Goal: Find specific page/section: Find specific page/section

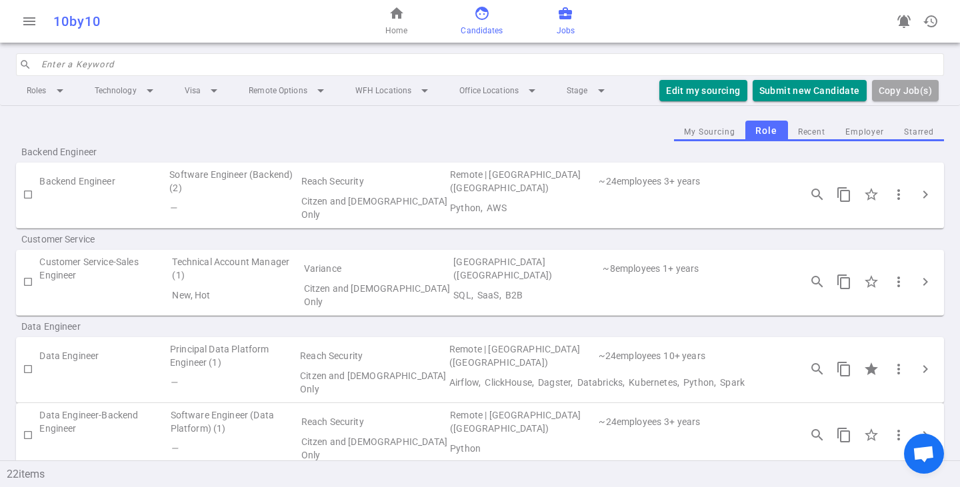
click at [482, 25] on span "Candidates" at bounding box center [482, 30] width 42 height 13
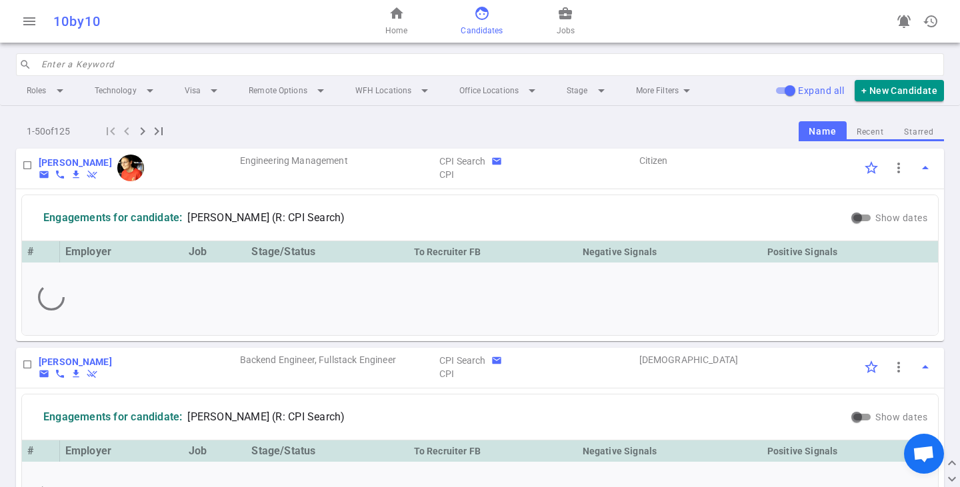
click at [112, 66] on input "search" at bounding box center [488, 64] width 895 height 21
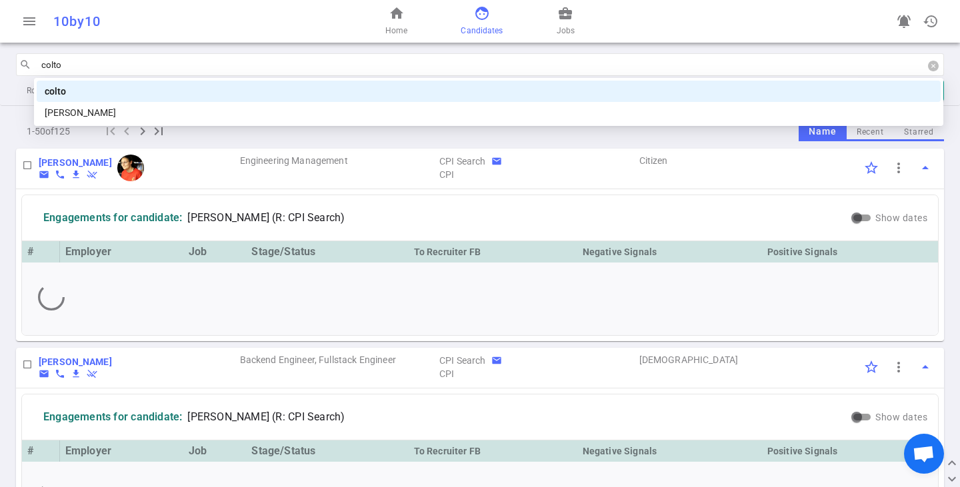
type input "colton"
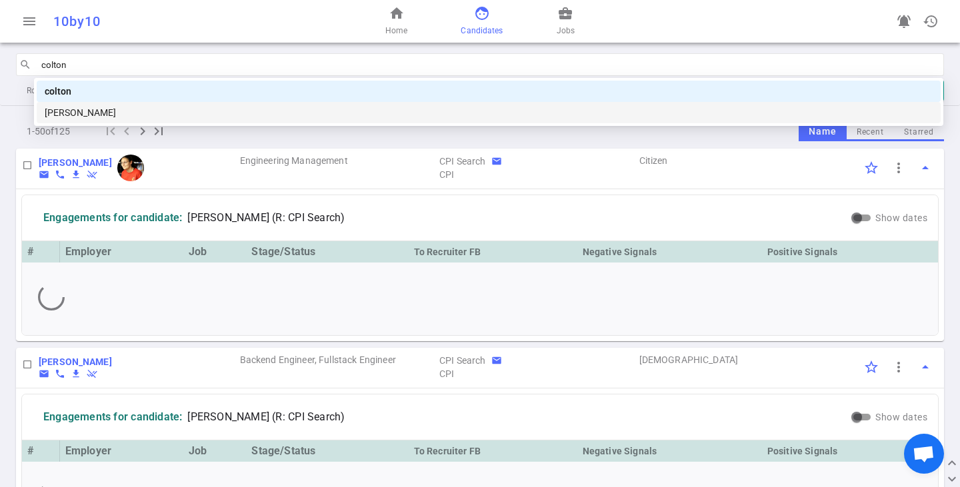
click at [127, 115] on div "[PERSON_NAME]" at bounding box center [489, 112] width 888 height 15
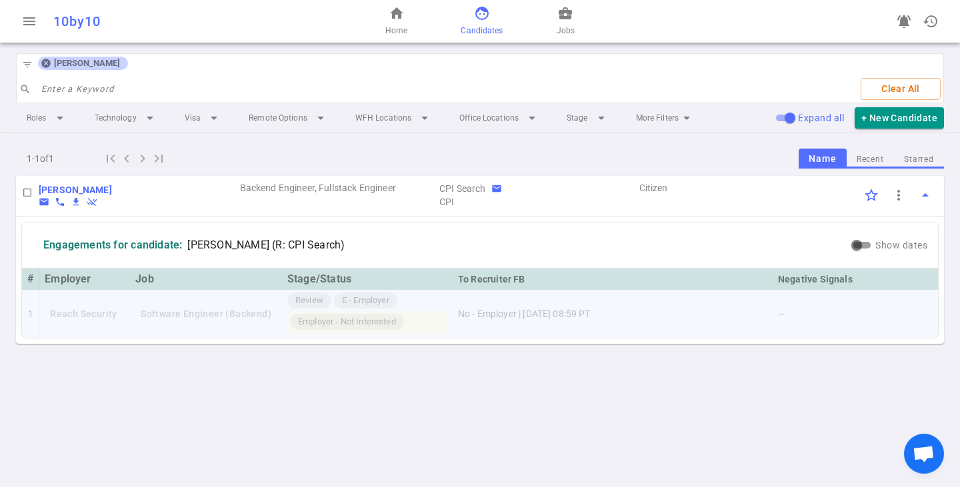
click at [101, 308] on td "Reach Security" at bounding box center [84, 314] width 91 height 48
click at [279, 313] on td "Software Engineer (Backend)" at bounding box center [206, 314] width 152 height 48
click at [489, 327] on td "No - Employer | [DATE] 08:59 PT" at bounding box center [613, 314] width 320 height 48
click at [85, 314] on td "Reach Security" at bounding box center [84, 314] width 91 height 48
click at [149, 253] on div "Engagements for candidate: [PERSON_NAME] (R: CPI Search)" at bounding box center [194, 245] width 323 height 35
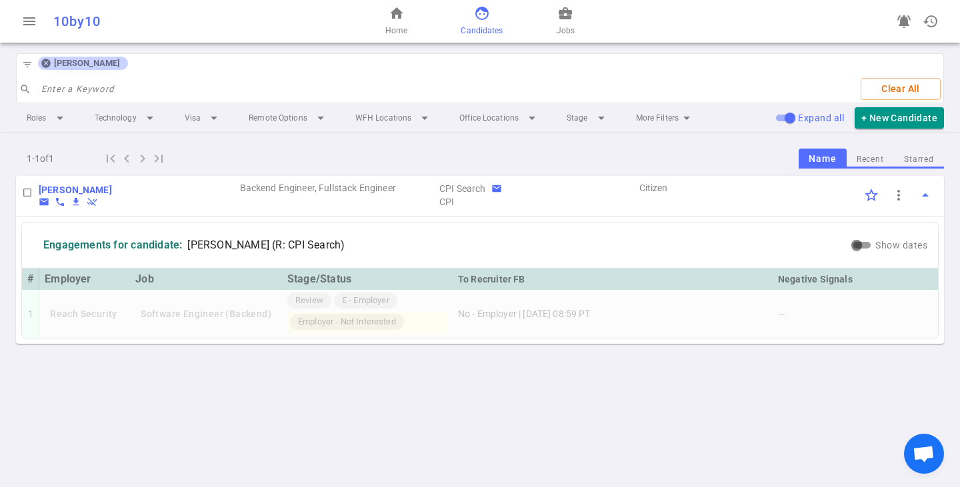
click at [375, 261] on div "Engagements for candidate: [PERSON_NAME] (R: CPI Search)" at bounding box center [437, 245] width 821 height 35
